Goal: Task Accomplishment & Management: Complete application form

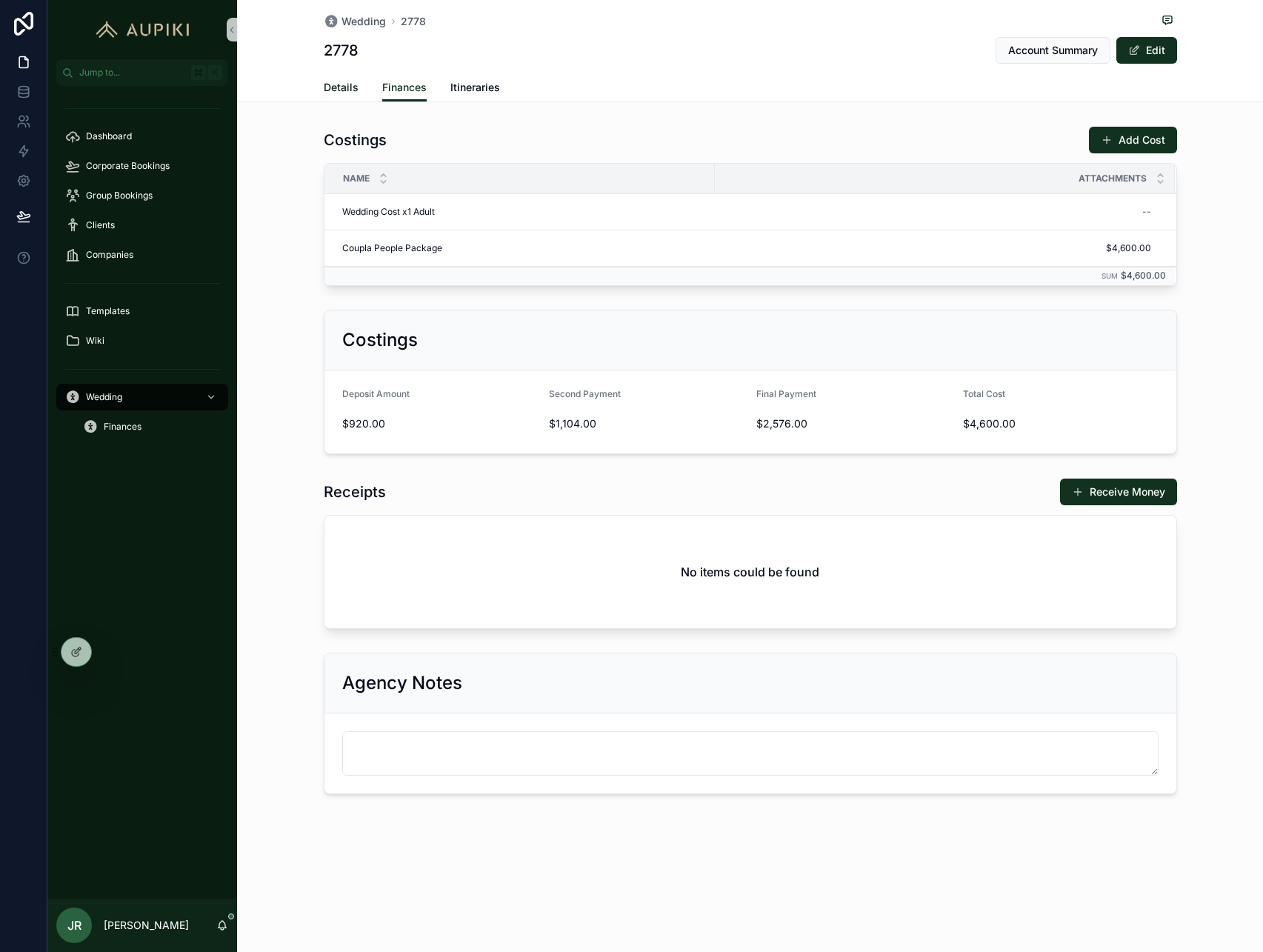
click at [348, 91] on span "Details" at bounding box center [341, 88] width 35 height 15
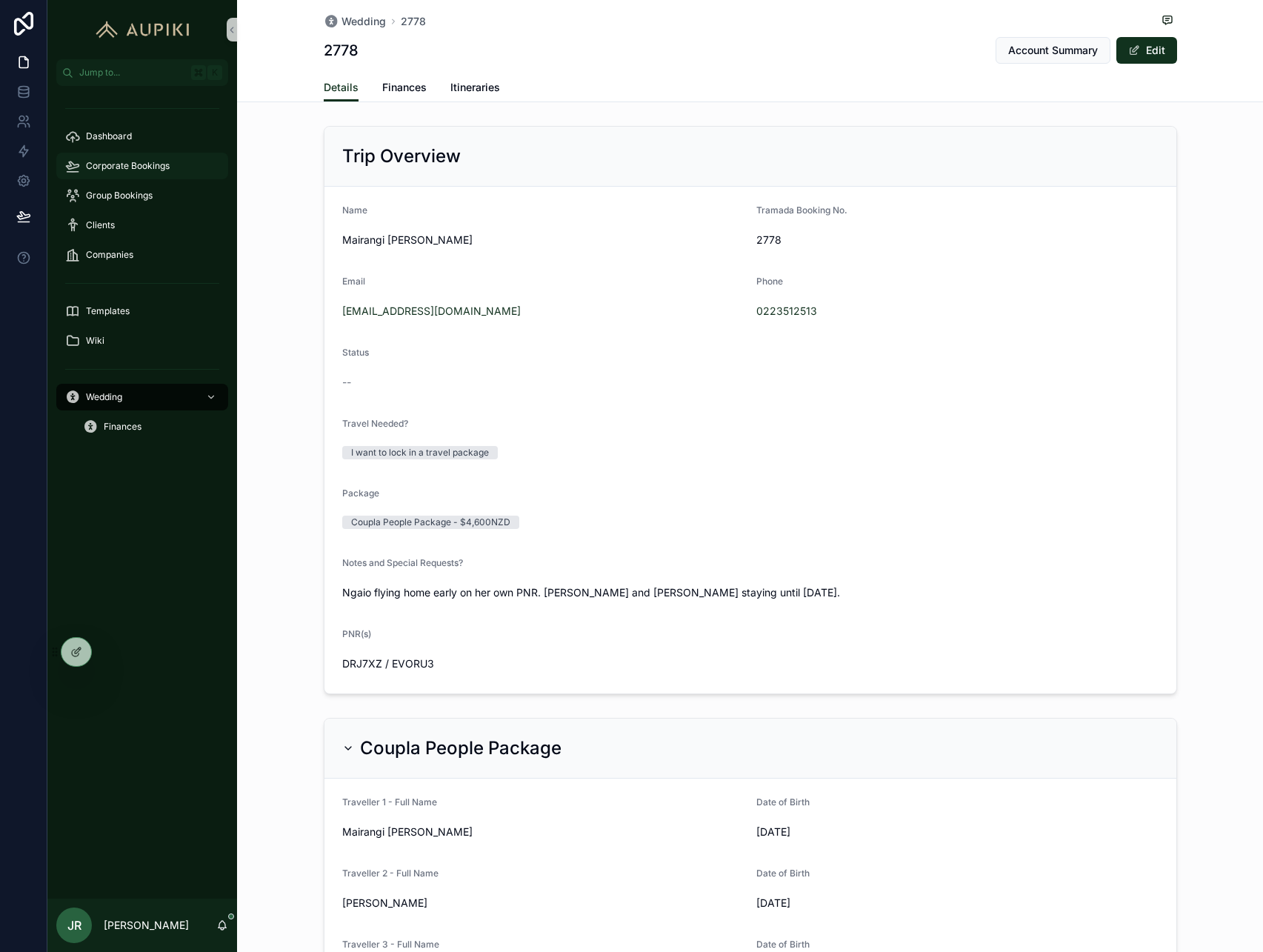
click at [160, 167] on span "Corporate Bookings" at bounding box center [127, 166] width 83 height 12
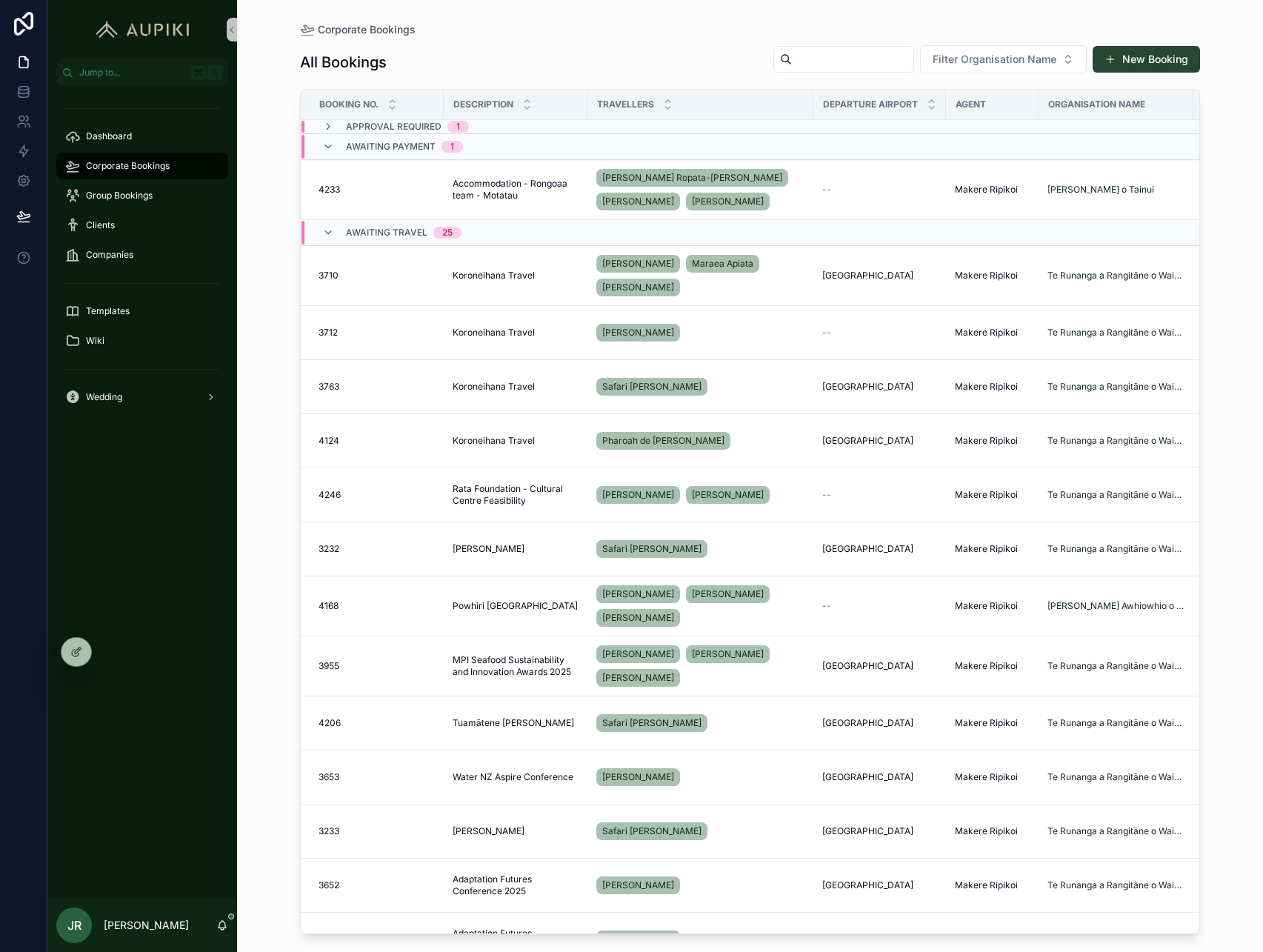
click at [1165, 64] on button "New Booking" at bounding box center [1146, 59] width 107 height 27
